Goal: Task Accomplishment & Management: Manage account settings

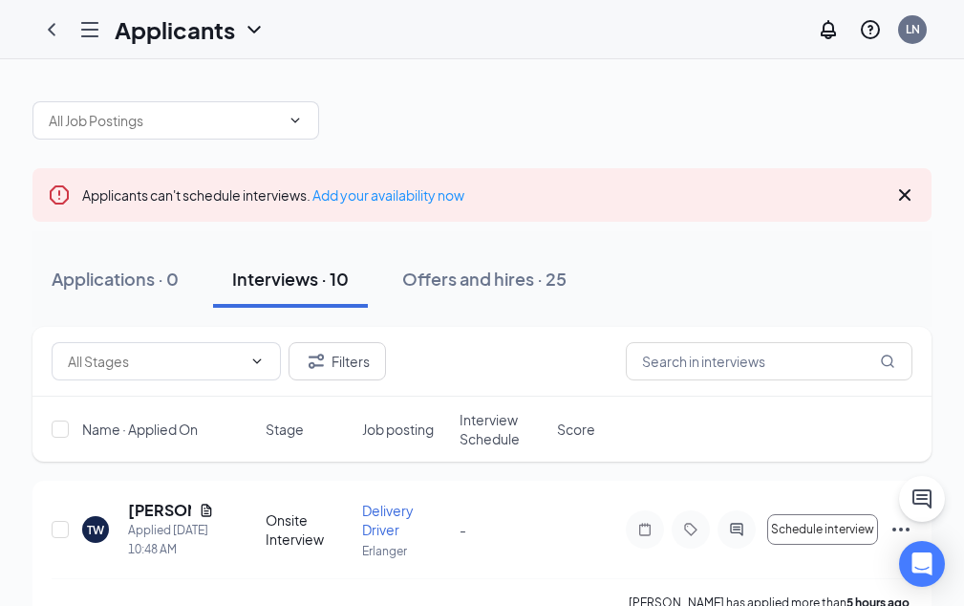
scroll to position [115, 0]
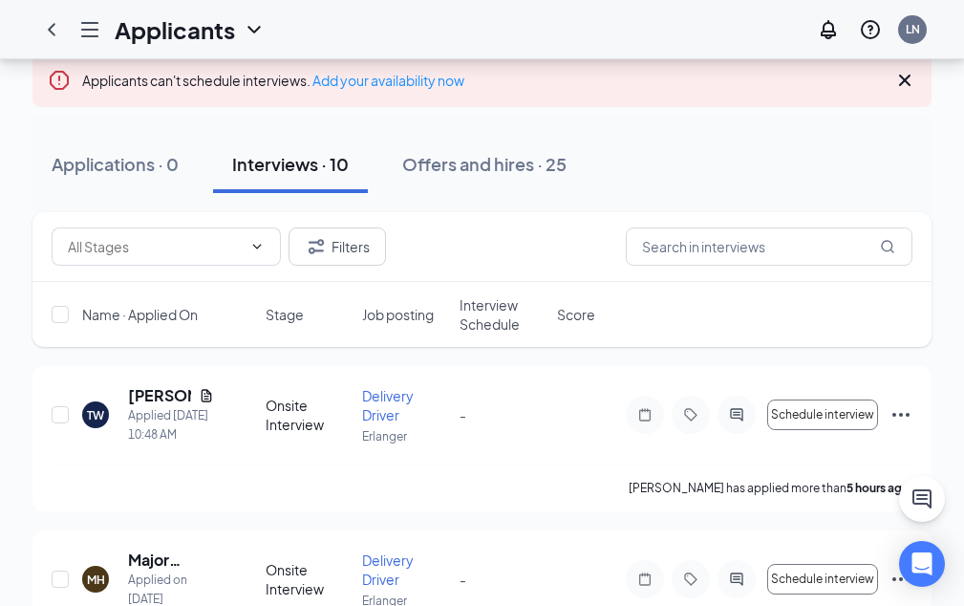
click at [910, 25] on div "LN" at bounding box center [913, 29] width 14 height 16
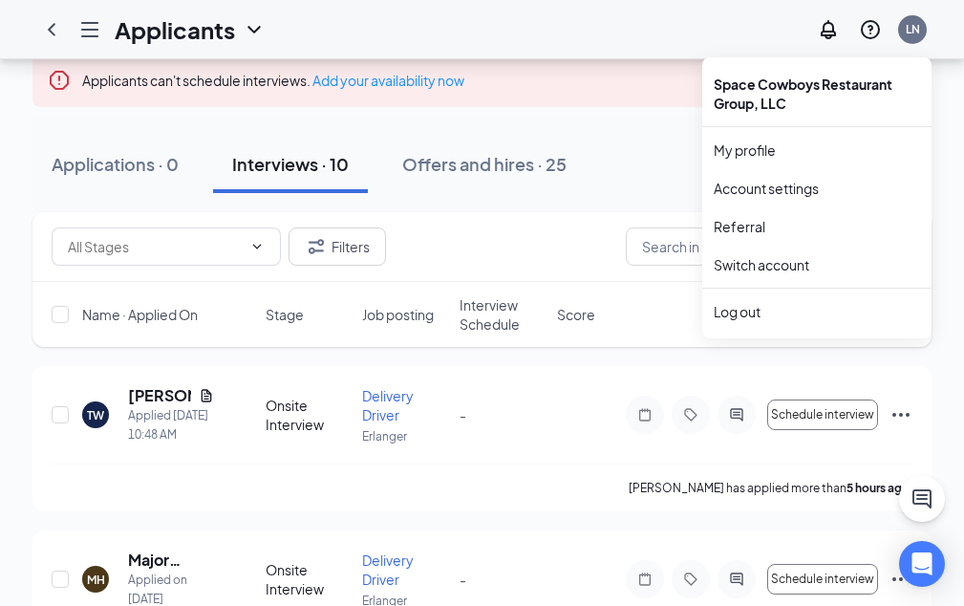
click at [909, 30] on div "LN" at bounding box center [913, 29] width 14 height 16
click at [765, 182] on link "Account settings" at bounding box center [817, 188] width 206 height 19
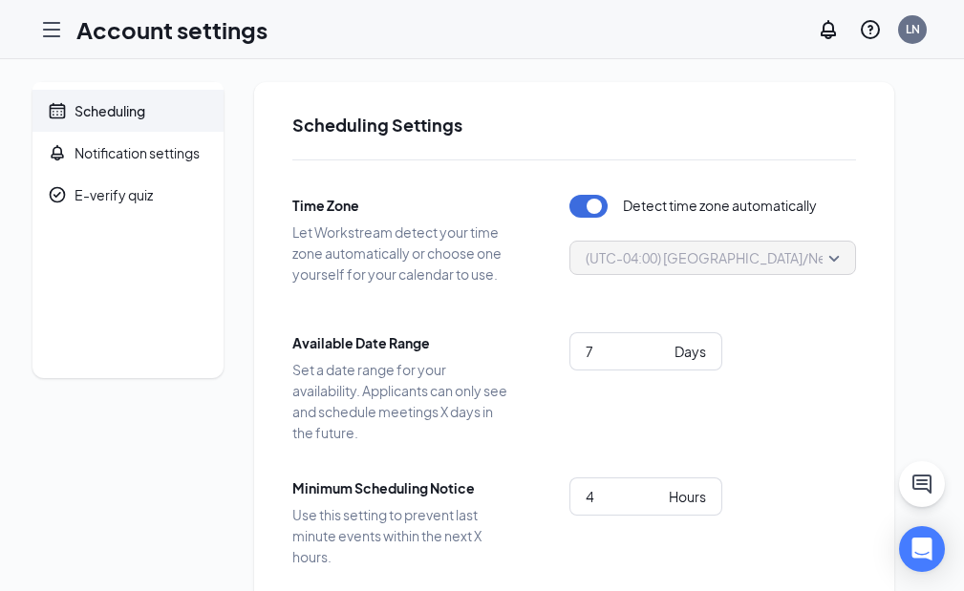
click at [0, 0] on icon "Collapse" at bounding box center [0, 0] width 0 height 0
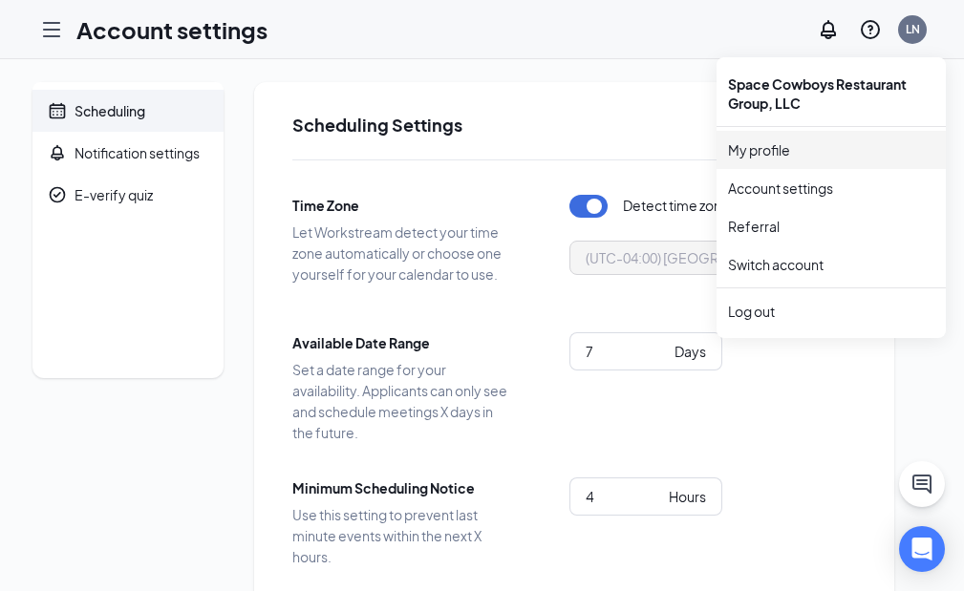
click at [770, 146] on link "My profile" at bounding box center [831, 149] width 206 height 19
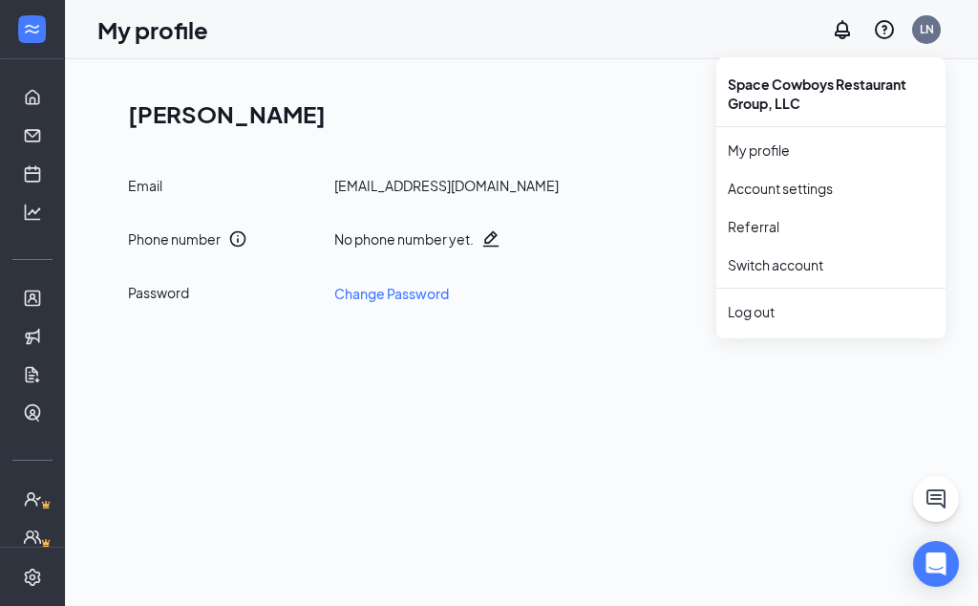
click at [924, 32] on div "LN" at bounding box center [927, 29] width 14 height 16
